Goal: Use online tool/utility: Utilize a website feature to perform a specific function

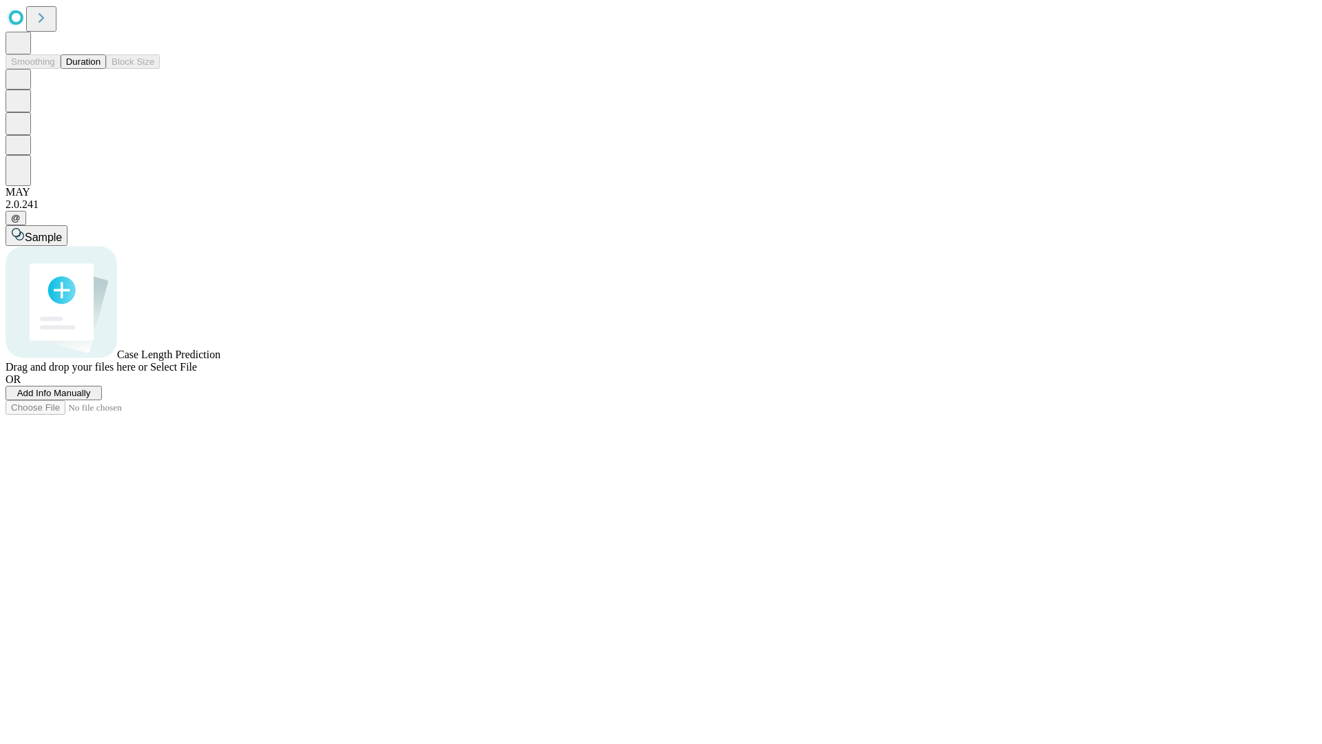
click at [101, 69] on button "Duration" at bounding box center [83, 61] width 45 height 14
click at [197, 373] on span "Select File" at bounding box center [173, 367] width 47 height 12
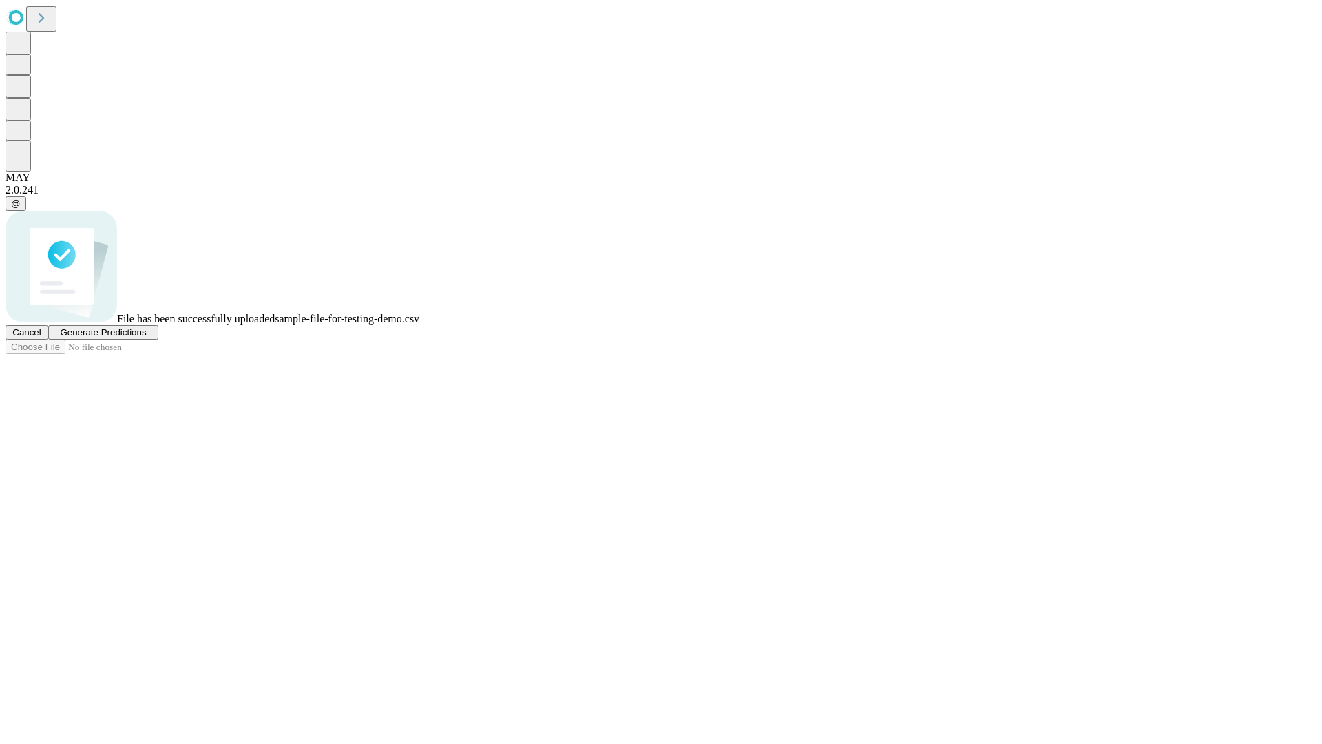
click at [146, 338] on span "Generate Predictions" at bounding box center [103, 332] width 86 height 10
